Goal: Complete application form

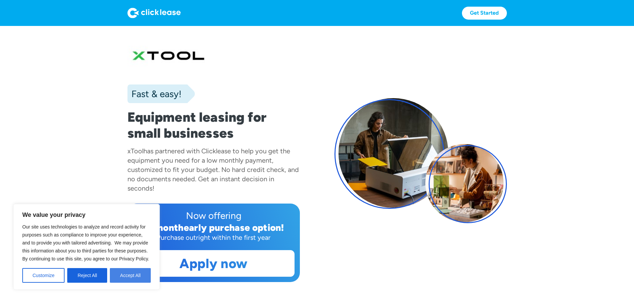
click at [132, 276] on button "Accept All" at bounding box center [130, 275] width 41 height 15
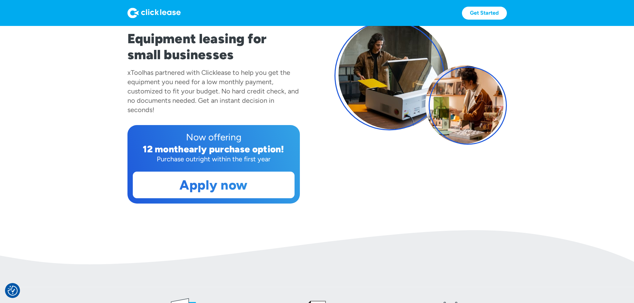
scroll to position [100, 0]
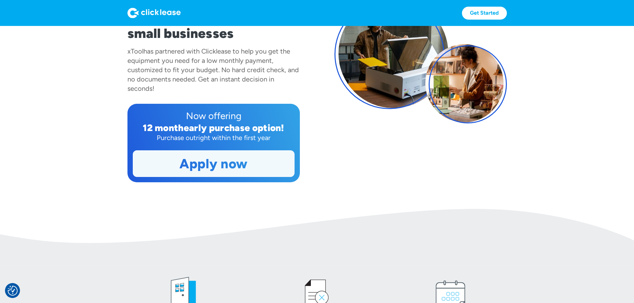
click at [216, 177] on link "Apply now" at bounding box center [213, 164] width 161 height 26
